Goal: Task Accomplishment & Management: Manage account settings

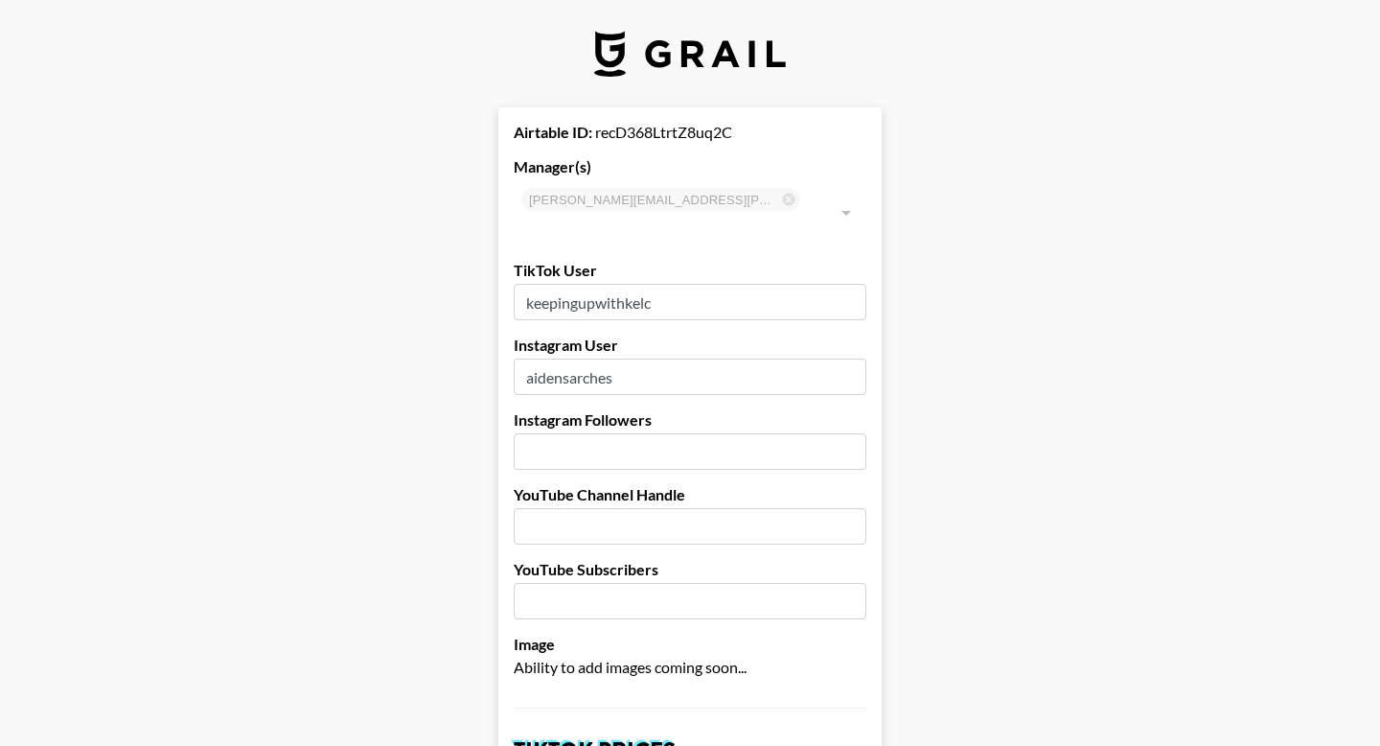
select select "USD"
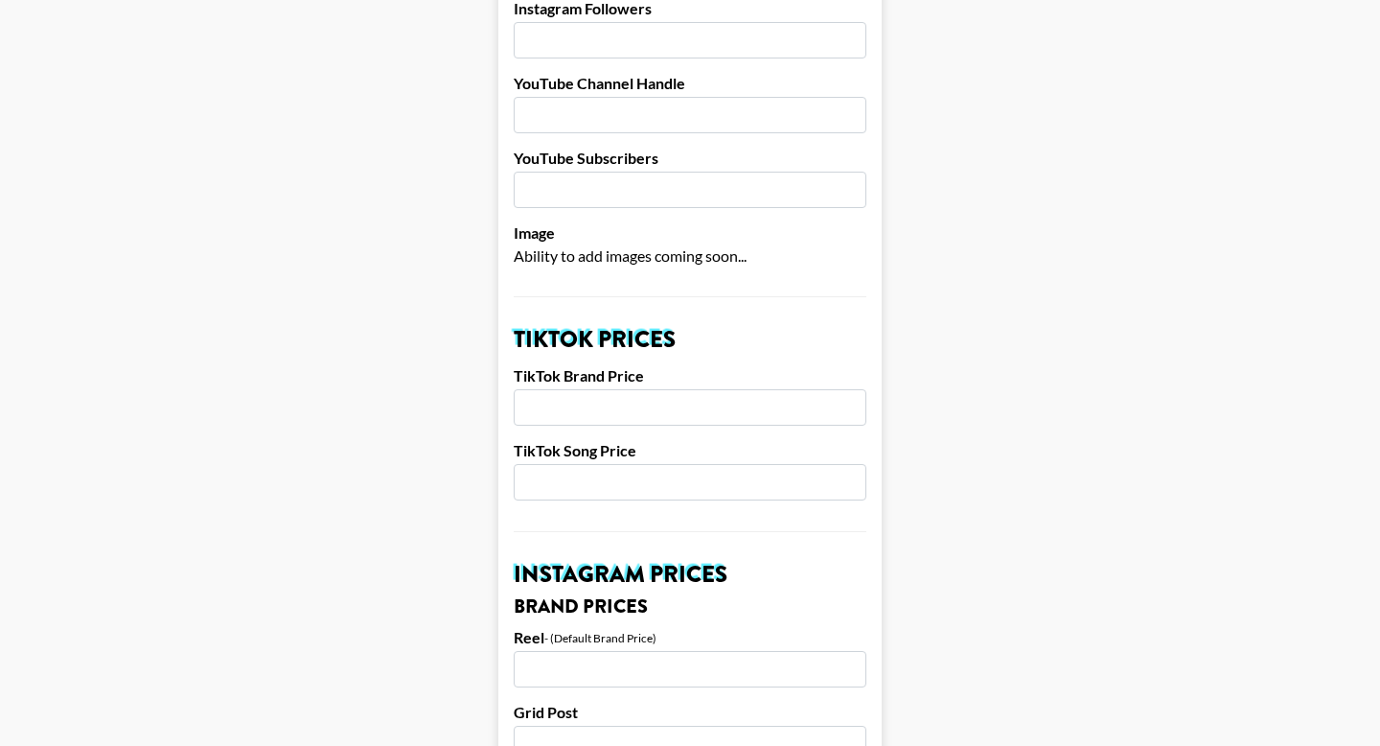
scroll to position [252, 0]
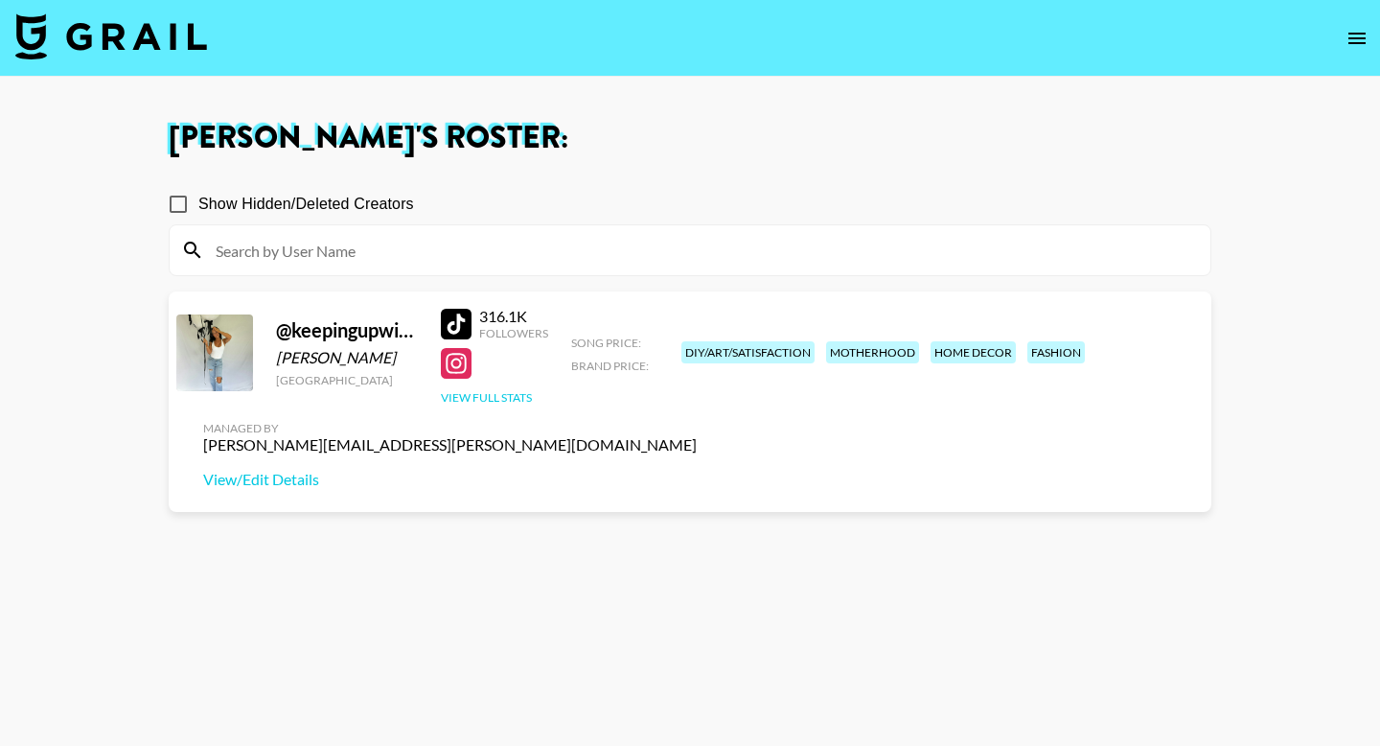
click at [506, 398] on button "View Full Stats" at bounding box center [486, 397] width 91 height 14
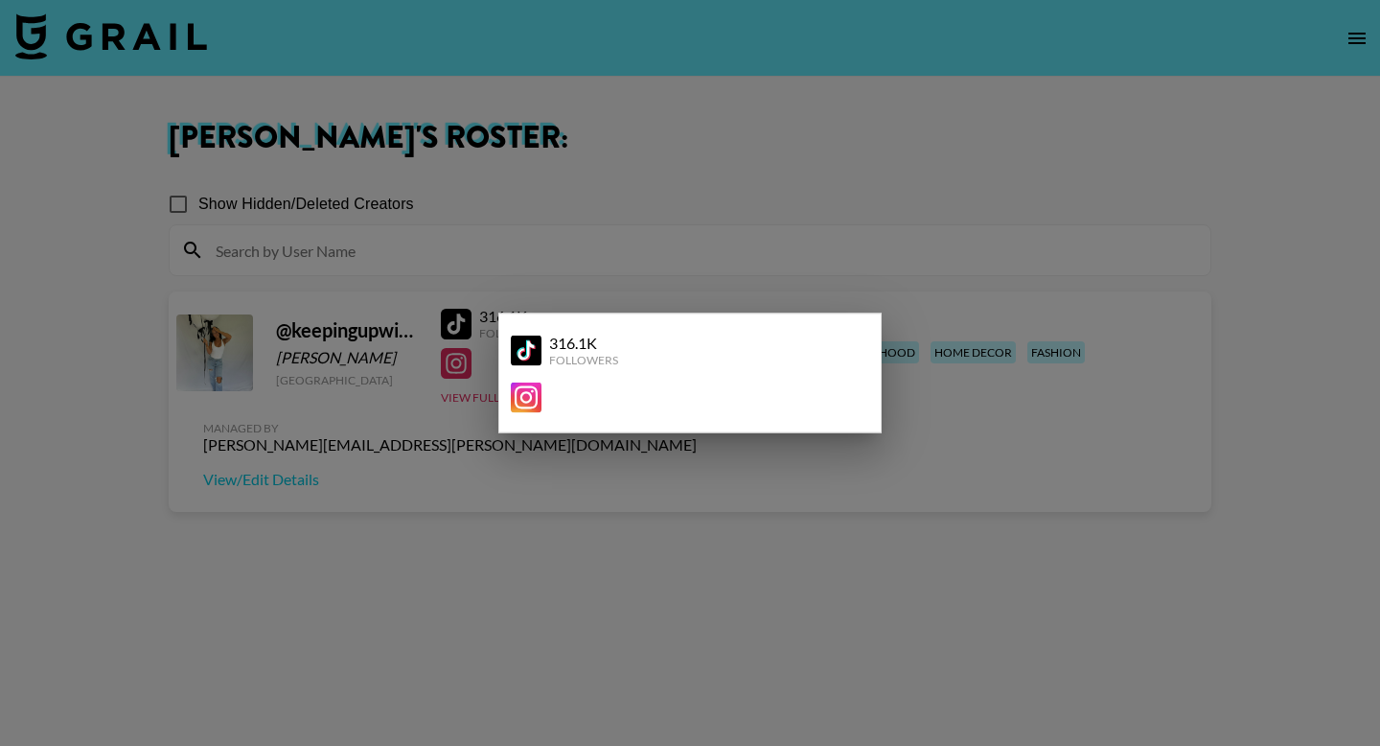
click at [742, 525] on div at bounding box center [690, 373] width 1380 height 746
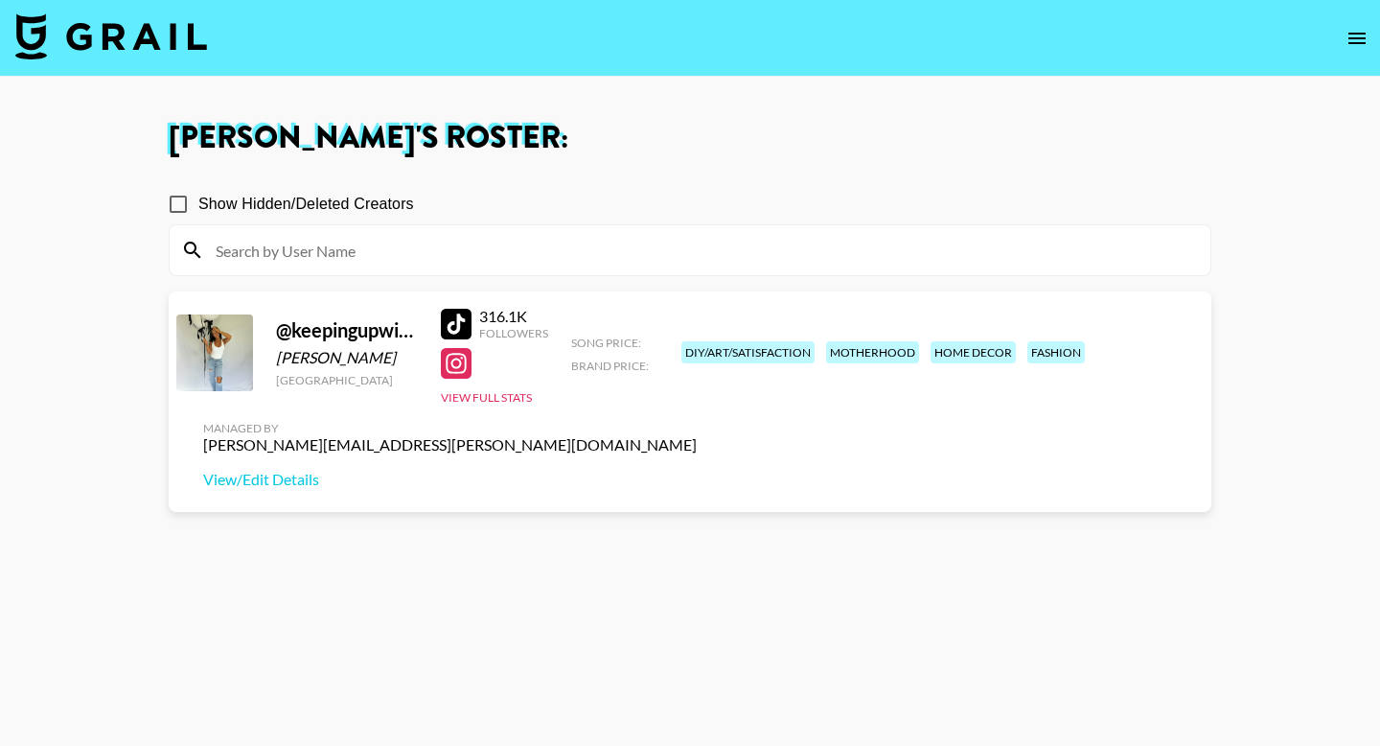
click at [493, 362] on div at bounding box center [494, 363] width 107 height 31
click at [697, 470] on link "View/Edit Details" at bounding box center [450, 479] width 494 height 19
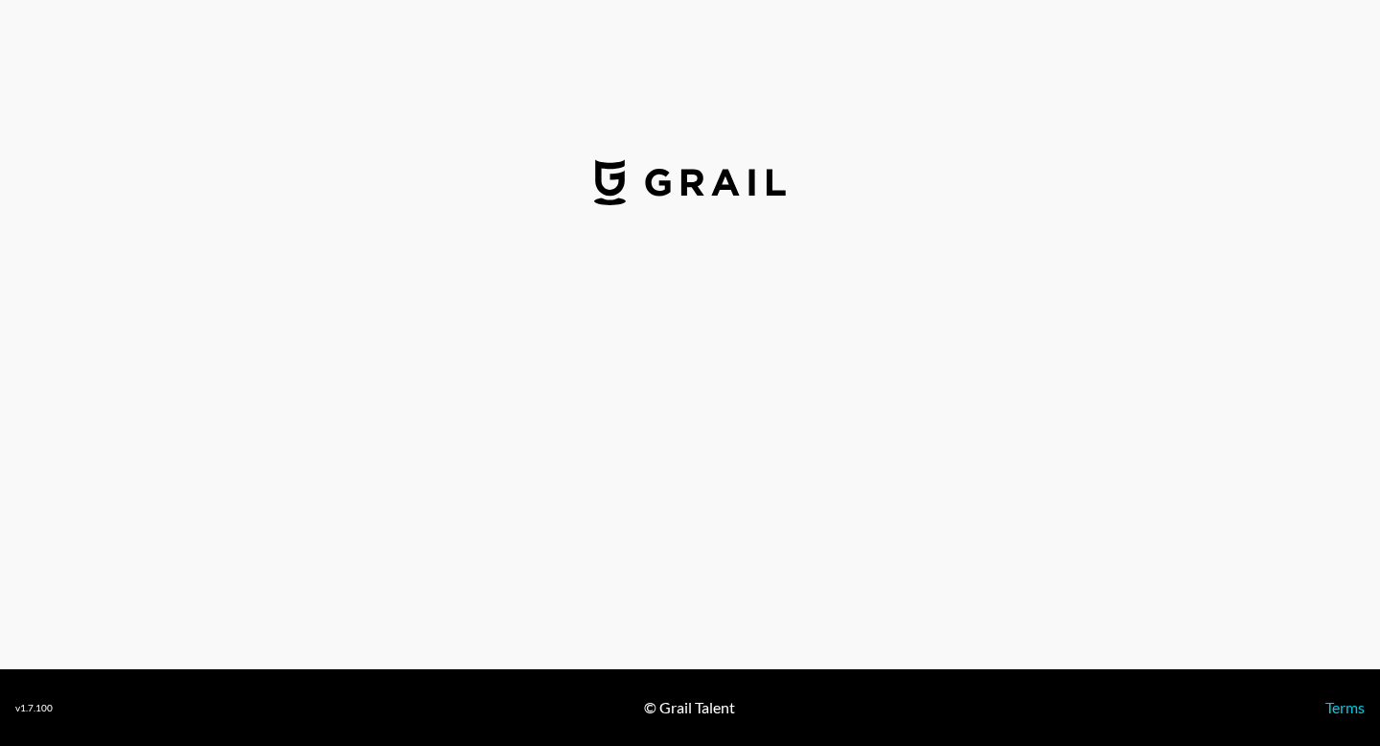
select select "USD"
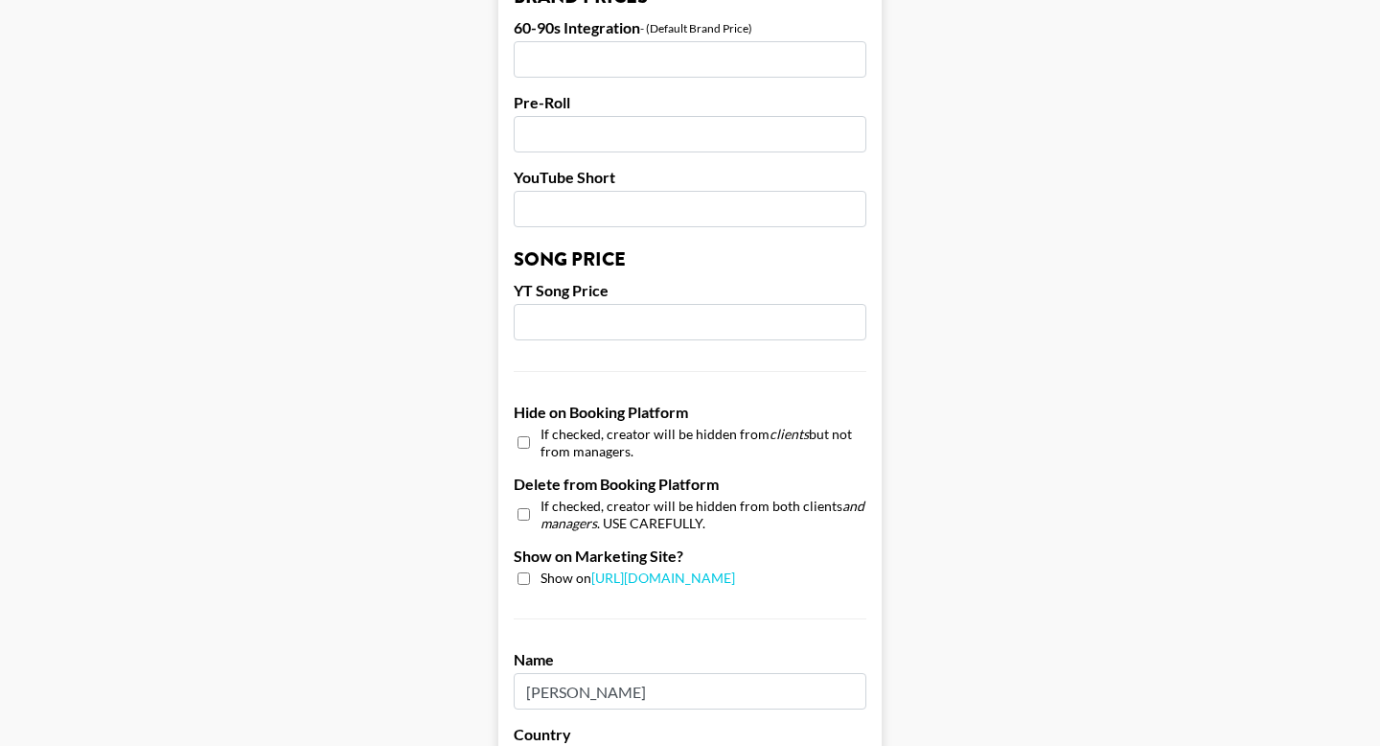
scroll to position [1854, 0]
